Goal: Task Accomplishment & Management: Manage account settings

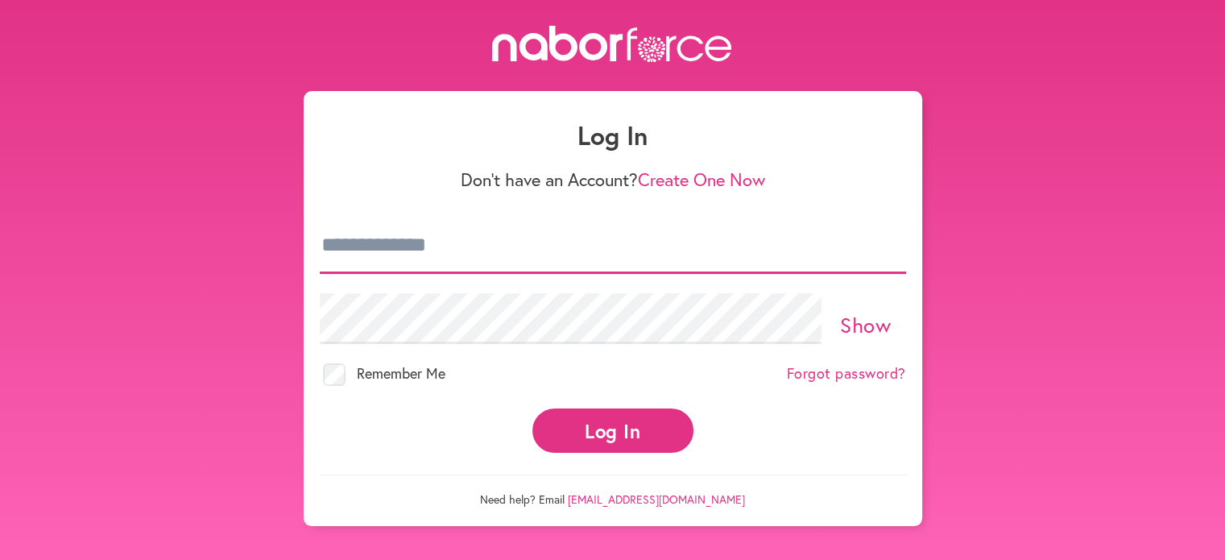
type input "**********"
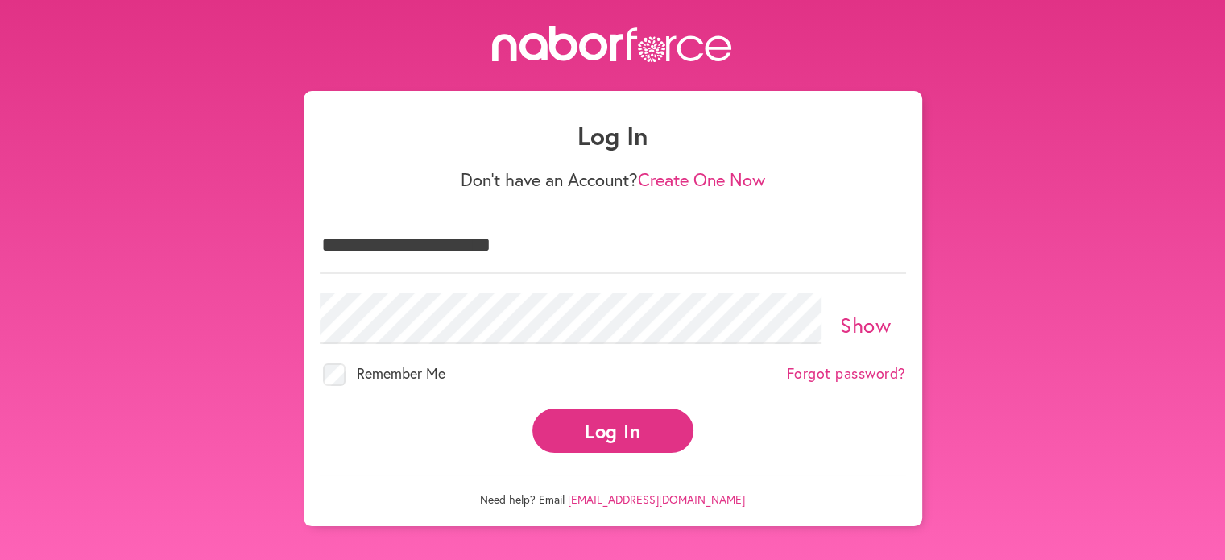
click at [845, 319] on link "Show" at bounding box center [865, 324] width 51 height 27
click at [659, 413] on button "Log In" at bounding box center [612, 430] width 161 height 44
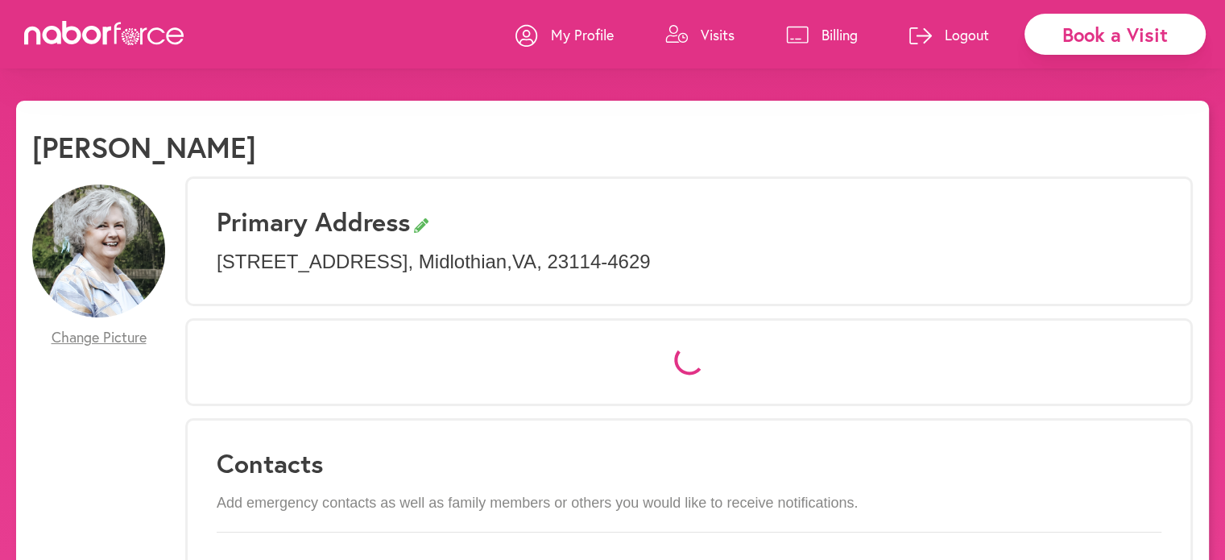
select select "*"
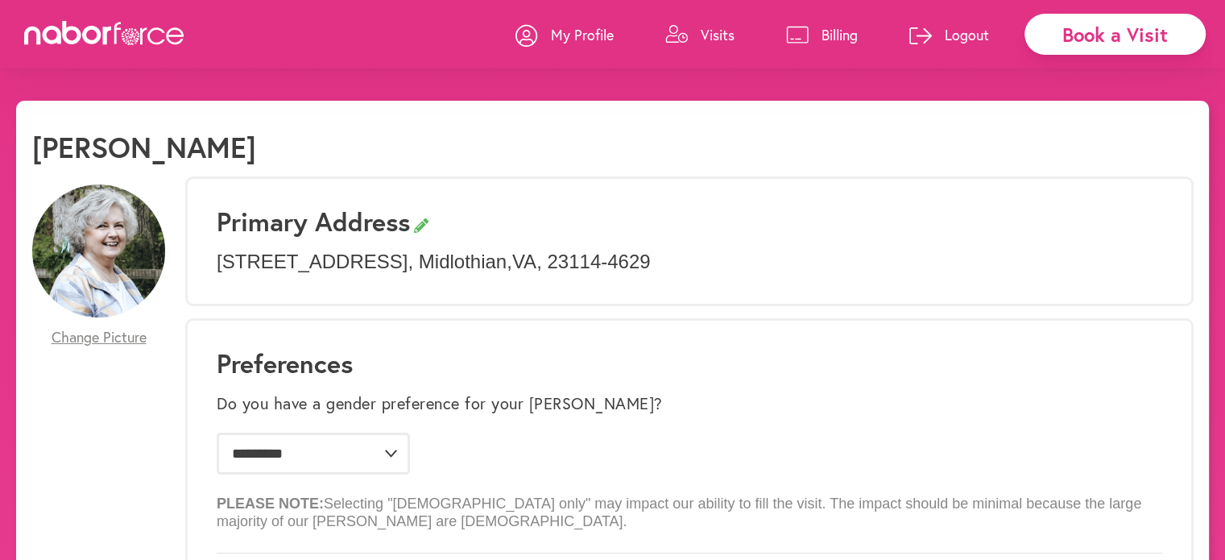
click at [722, 30] on p "Visits" at bounding box center [717, 34] width 34 height 19
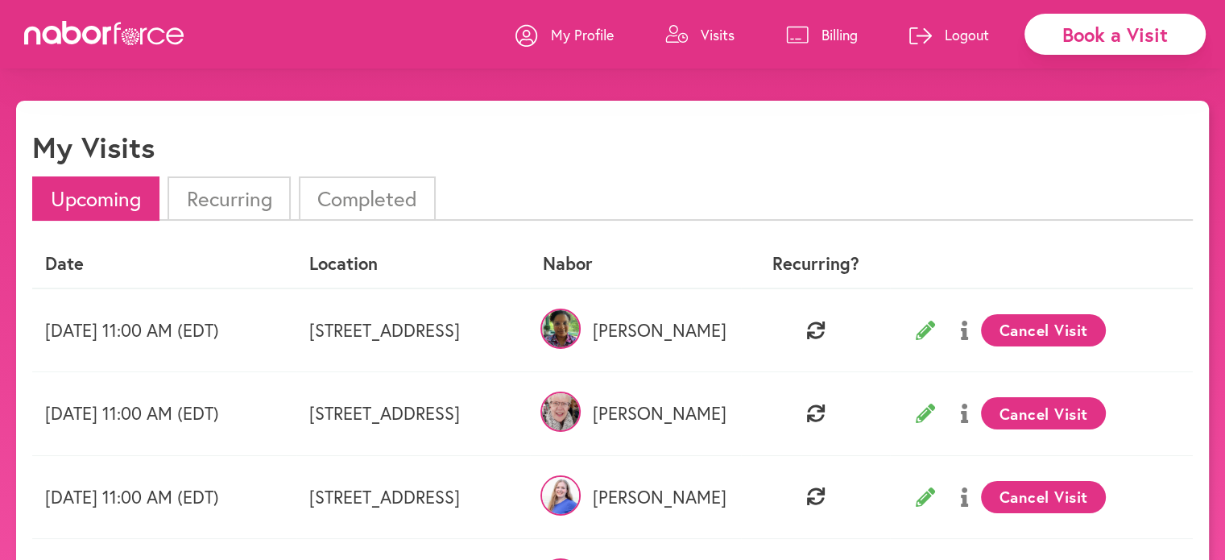
click at [222, 206] on li "Recurring" at bounding box center [228, 198] width 122 height 44
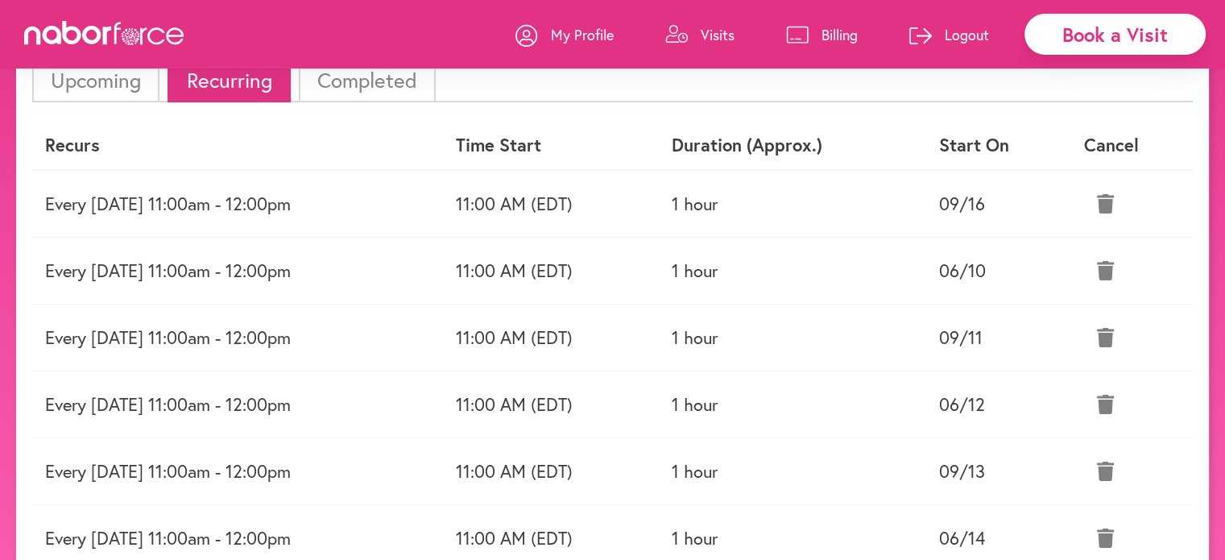
scroll to position [81, 0]
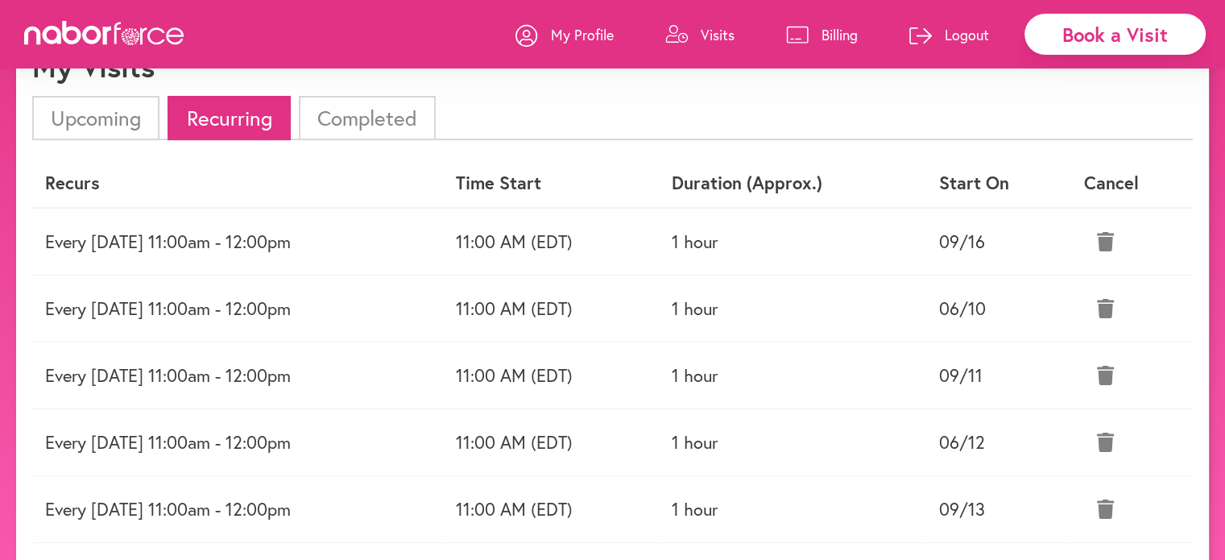
click at [826, 89] on div "My Visits" at bounding box center [612, 72] width 1160 height 47
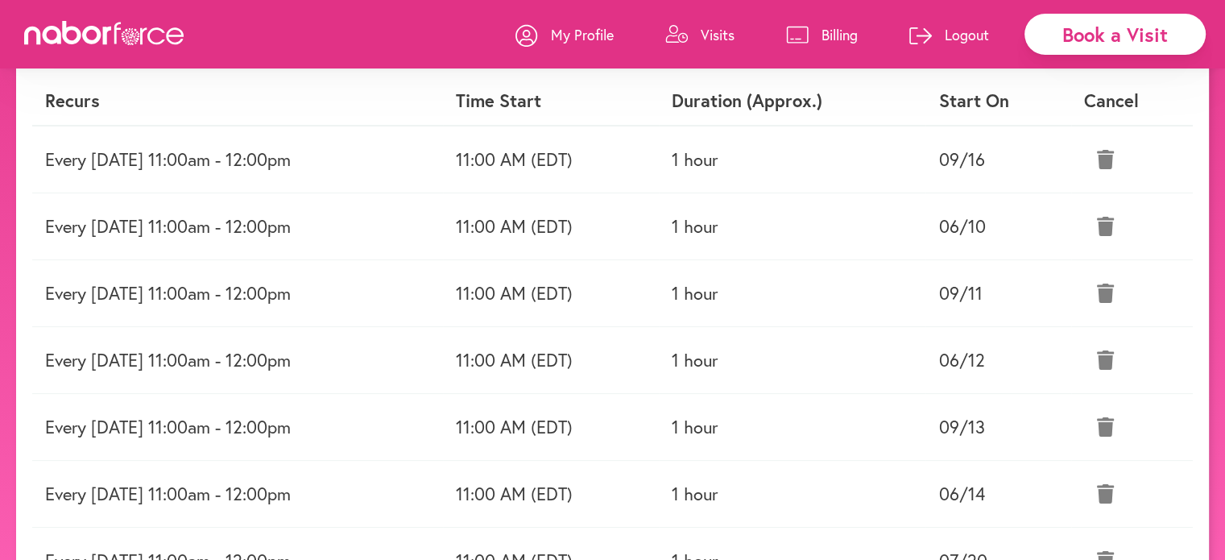
scroll to position [293, 0]
